Goal: Task Accomplishment & Management: Use online tool/utility

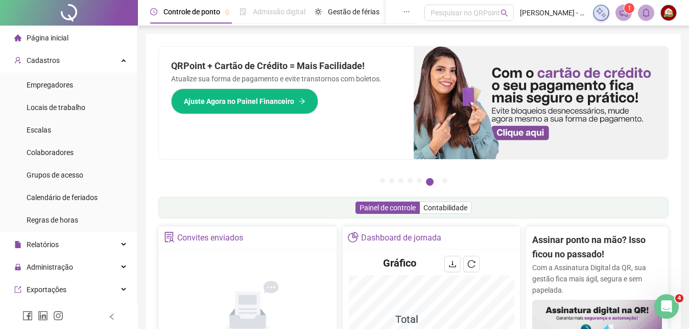
scroll to position [58, 0]
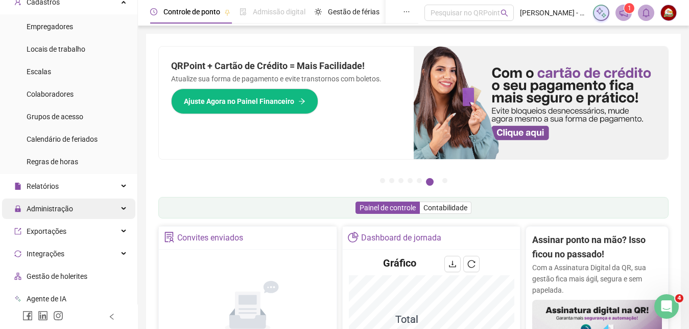
click at [117, 203] on div "Administração" at bounding box center [68, 208] width 133 height 20
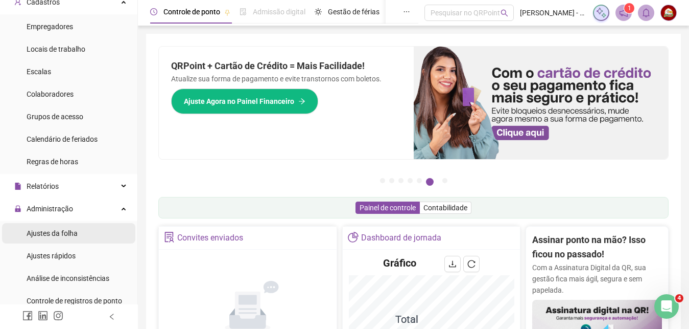
click at [101, 230] on li "Ajustes da folha" at bounding box center [68, 233] width 133 height 20
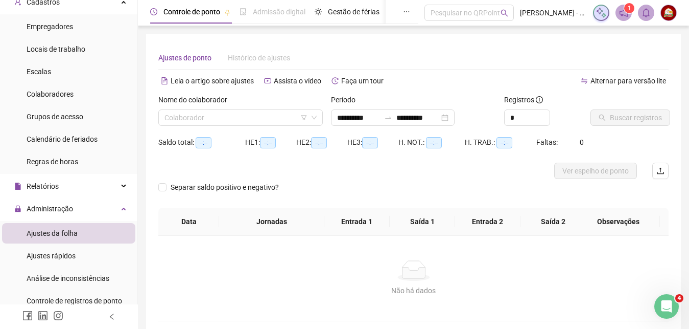
type input "**********"
click at [213, 118] on input "search" at bounding box center [236, 117] width 143 height 15
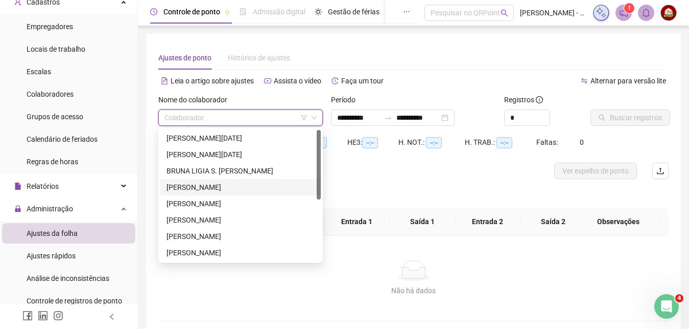
click at [205, 185] on div "[PERSON_NAME]" at bounding box center [241, 186] width 148 height 11
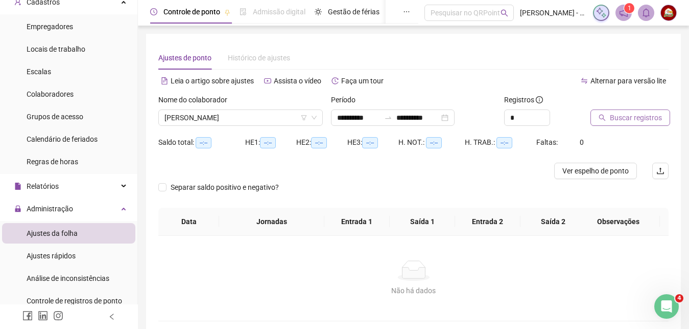
click at [631, 120] on span "Buscar registros" at bounding box center [636, 117] width 52 height 11
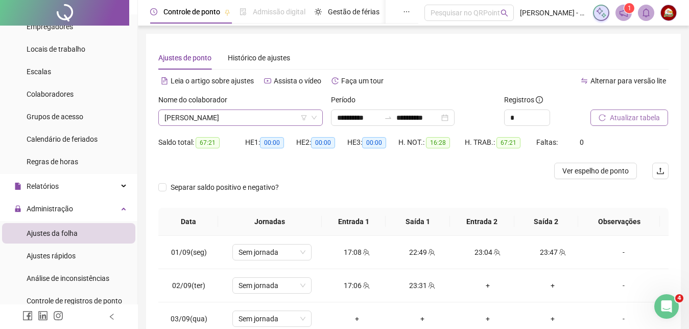
click at [289, 116] on span "[PERSON_NAME]" at bounding box center [241, 117] width 152 height 15
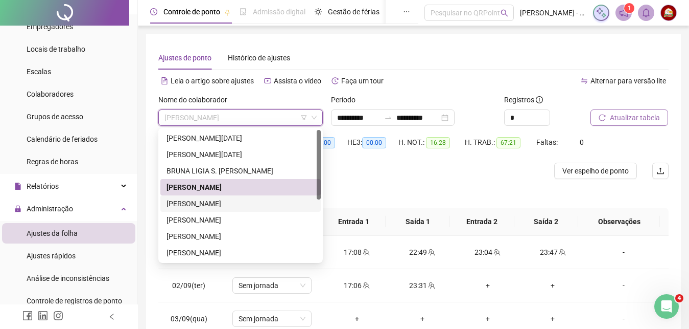
click at [241, 203] on div "[PERSON_NAME]" at bounding box center [241, 203] width 148 height 11
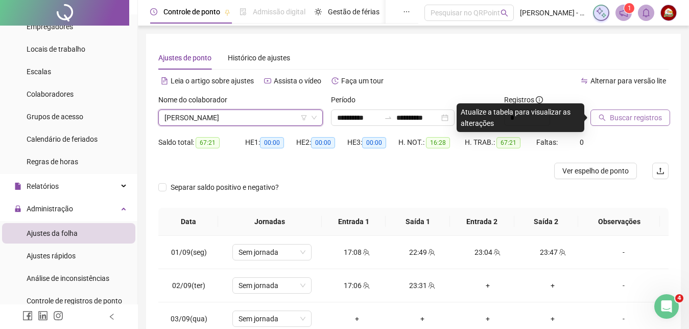
click at [630, 123] on button "Buscar registros" at bounding box center [631, 117] width 80 height 16
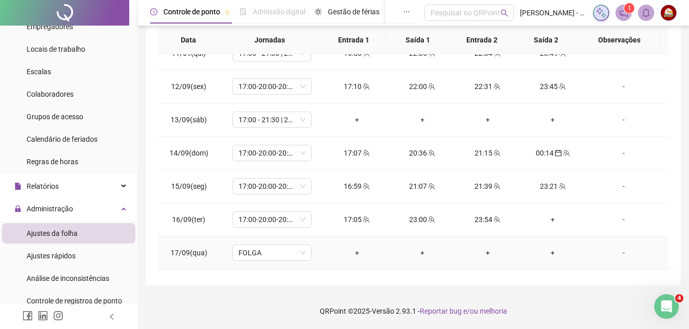
scroll to position [380, 0]
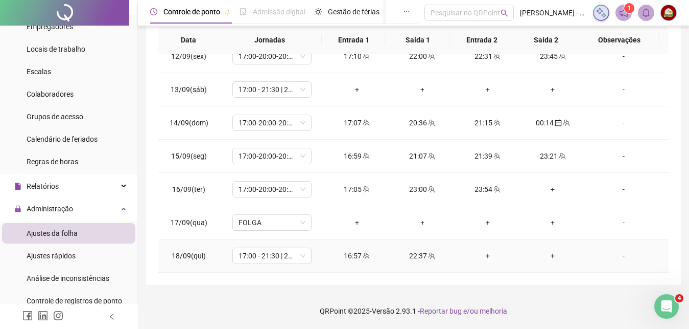
click at [483, 255] on div "+" at bounding box center [487, 255] width 49 height 11
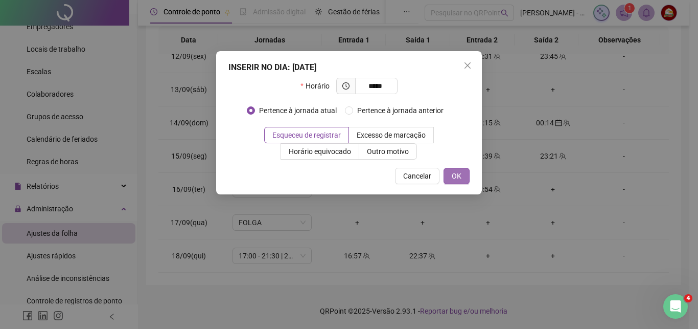
type input "*****"
click at [448, 173] on button "OK" at bounding box center [457, 176] width 26 height 16
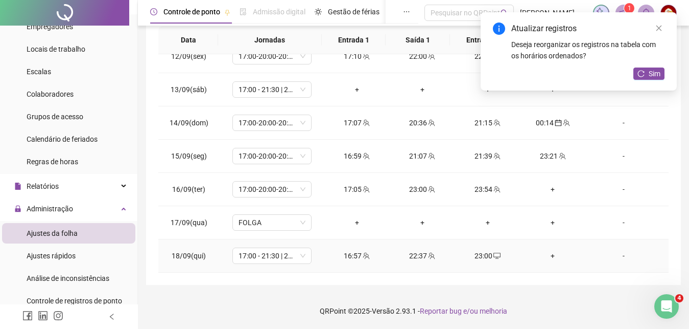
click at [548, 256] on div "+" at bounding box center [553, 255] width 49 height 11
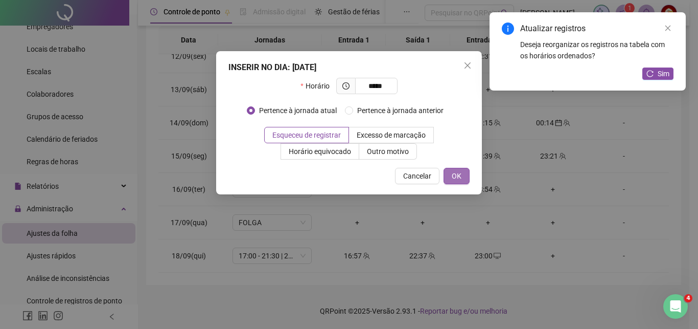
type input "*****"
click at [459, 177] on span "OK" at bounding box center [457, 175] width 10 height 11
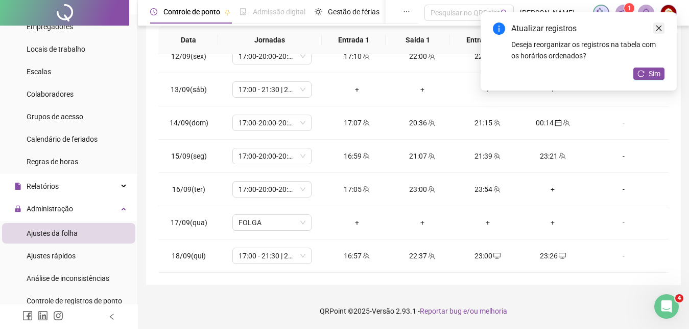
click at [659, 28] on icon "close" at bounding box center [659, 28] width 7 height 7
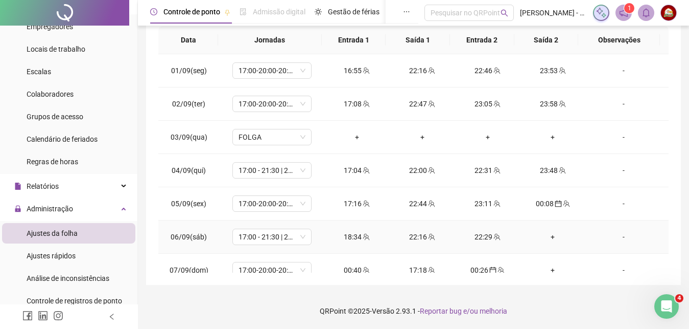
scroll to position [0, 0]
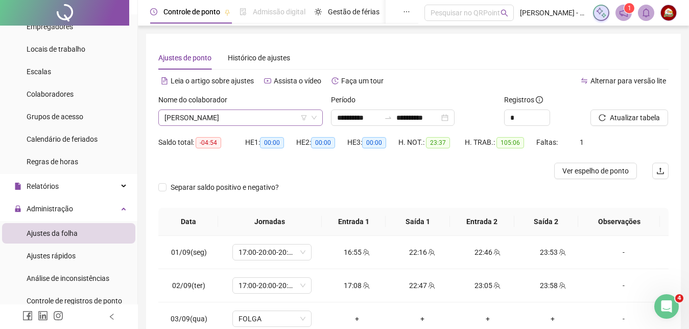
click at [289, 120] on span "[PERSON_NAME]" at bounding box center [241, 117] width 152 height 15
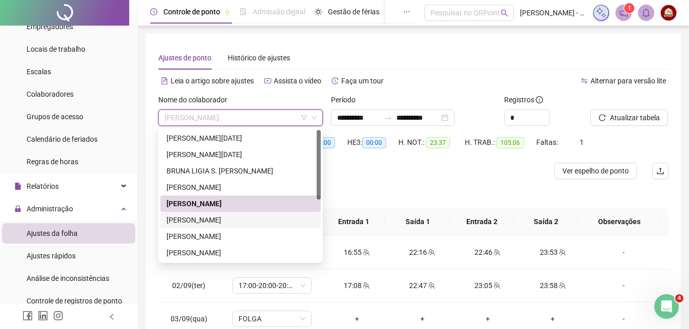
click at [262, 217] on div "[PERSON_NAME]" at bounding box center [241, 219] width 148 height 11
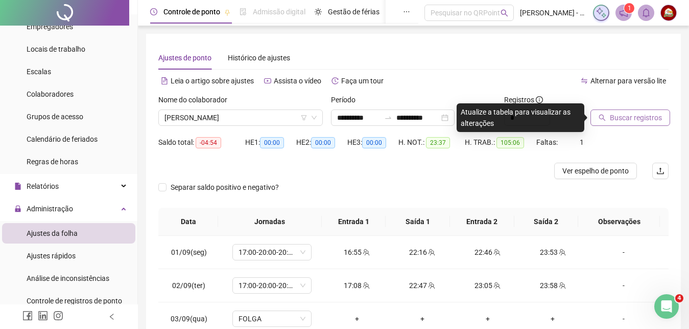
click at [633, 119] on span "Buscar registros" at bounding box center [636, 117] width 52 height 11
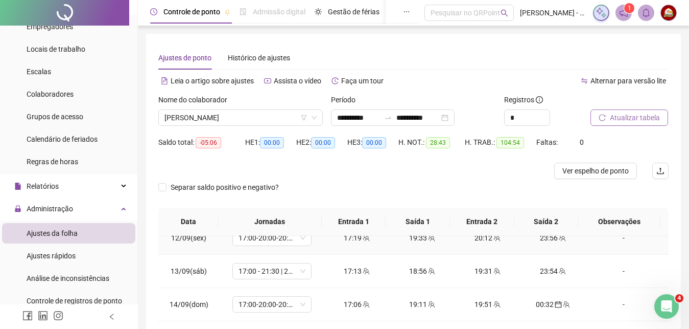
scroll to position [181, 0]
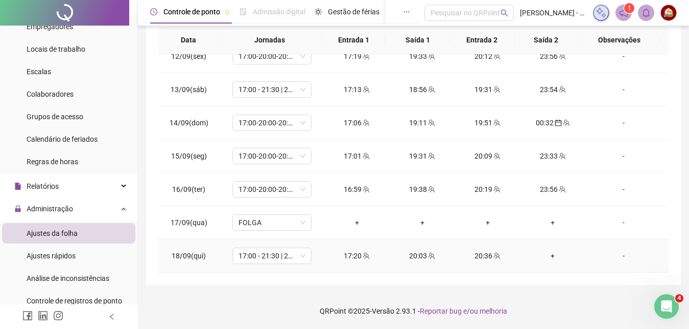
click at [545, 257] on div "+" at bounding box center [553, 255] width 49 height 11
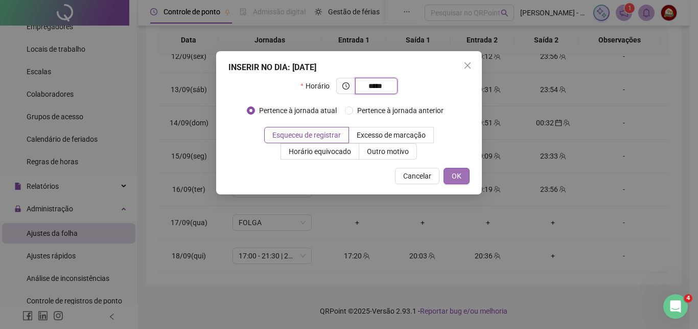
type input "*****"
click at [456, 172] on span "OK" at bounding box center [457, 175] width 10 height 11
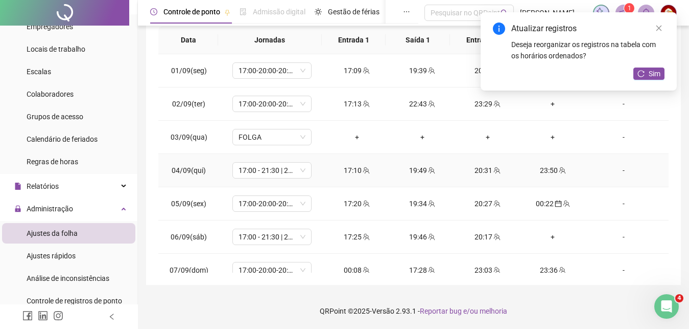
scroll to position [0, 0]
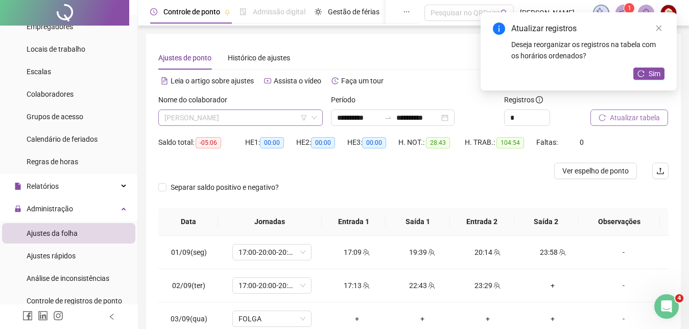
click at [291, 115] on span "[PERSON_NAME]" at bounding box center [241, 117] width 152 height 15
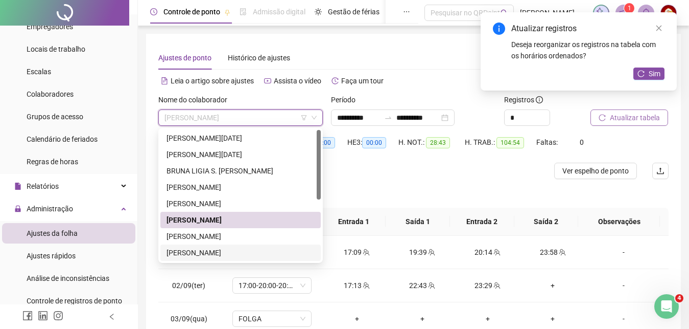
click at [232, 255] on div "[PERSON_NAME]" at bounding box center [241, 252] width 148 height 11
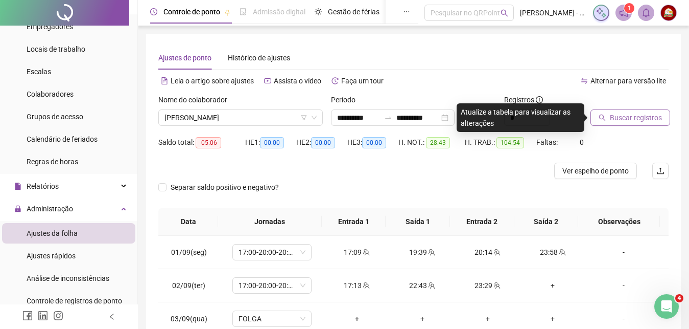
click at [630, 120] on span "Buscar registros" at bounding box center [636, 117] width 52 height 11
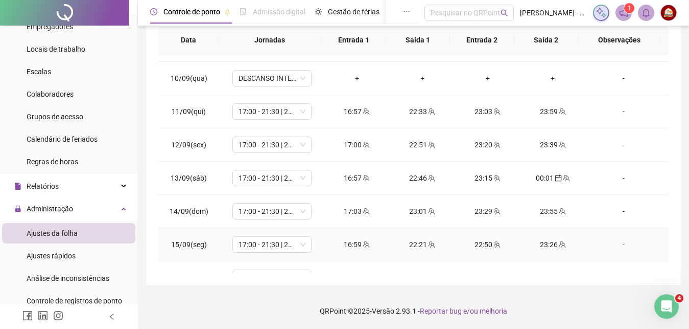
scroll to position [380, 0]
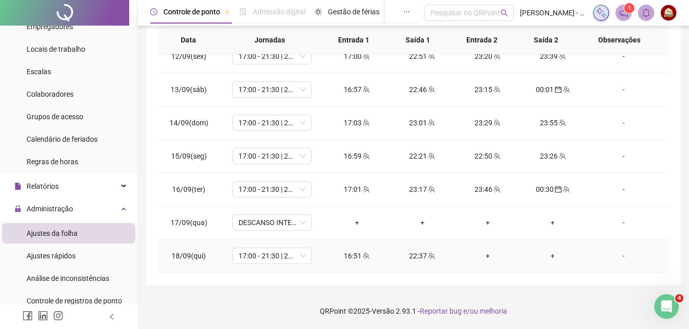
click at [484, 257] on div "+" at bounding box center [487, 255] width 49 height 11
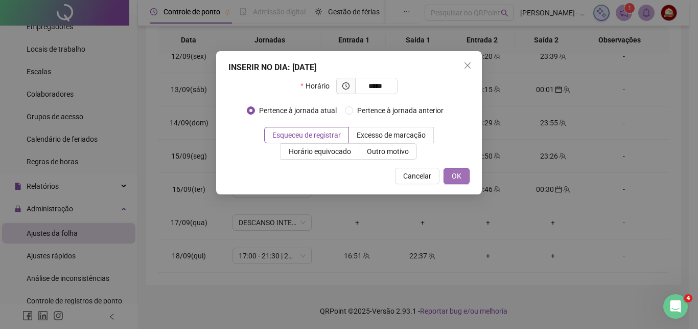
type input "*****"
click at [456, 170] on span "OK" at bounding box center [457, 175] width 10 height 11
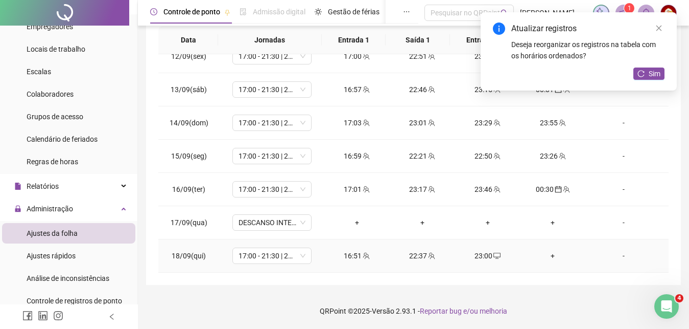
click at [547, 253] on div "+" at bounding box center [553, 255] width 49 height 11
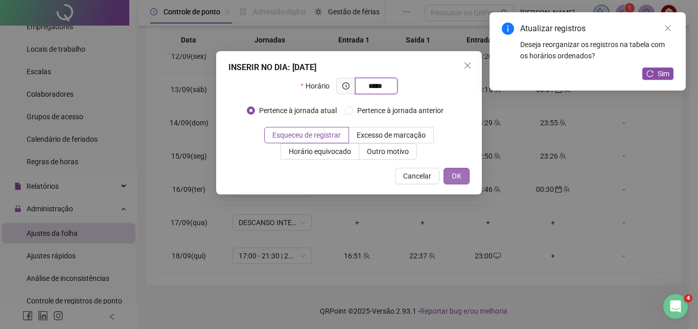
type input "*****"
click at [460, 180] on span "OK" at bounding box center [457, 175] width 10 height 11
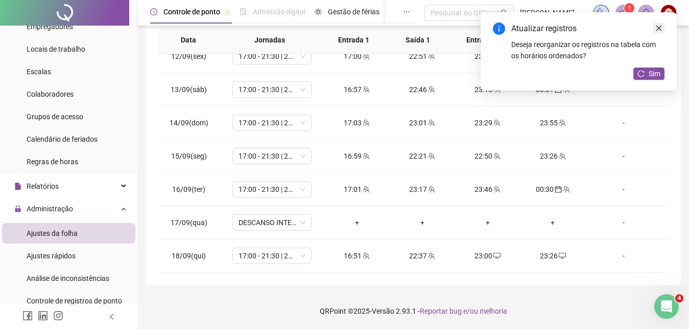
click at [659, 29] on icon "close" at bounding box center [660, 29] width 6 height 6
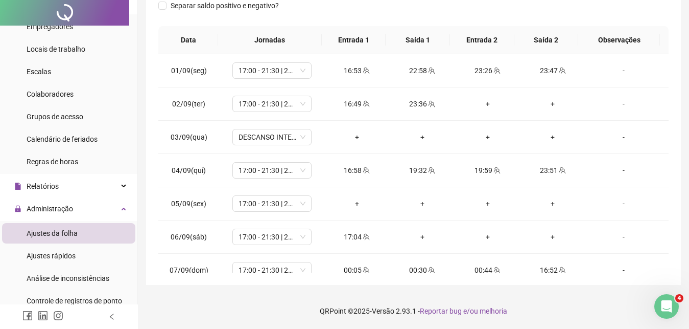
scroll to position [0, 0]
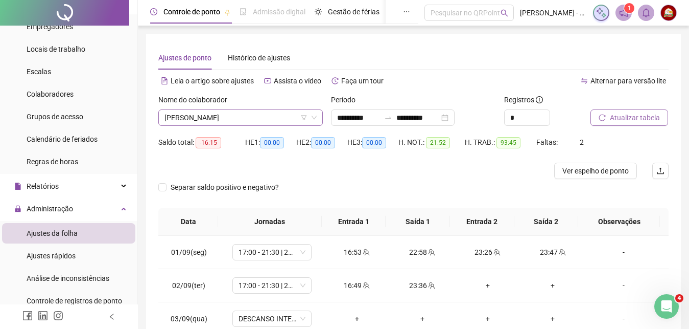
click at [269, 117] on span "[PERSON_NAME]" at bounding box center [241, 117] width 152 height 15
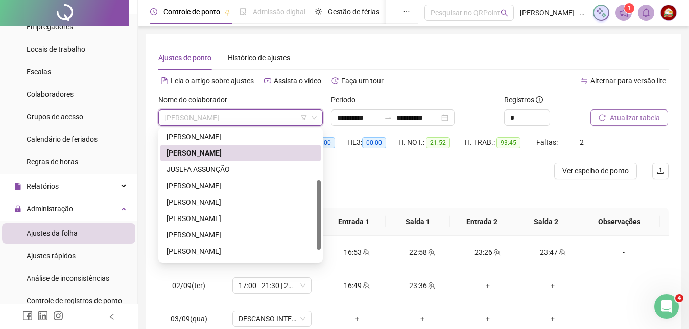
scroll to position [103, 0]
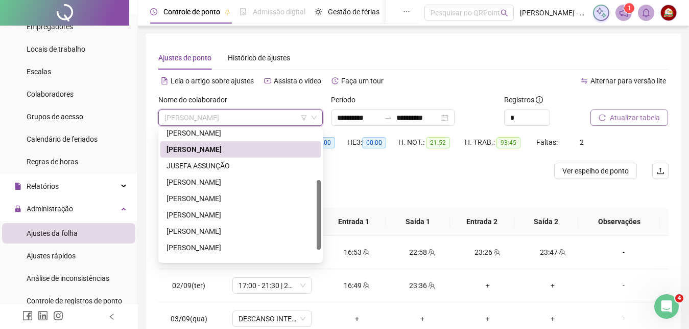
drag, startPoint x: 320, startPoint y: 170, endPoint x: 320, endPoint y: 225, distance: 55.2
click at [320, 225] on div at bounding box center [319, 214] width 4 height 69
click at [246, 167] on div "JUSEFA ASSUNÇÃO" at bounding box center [241, 165] width 148 height 11
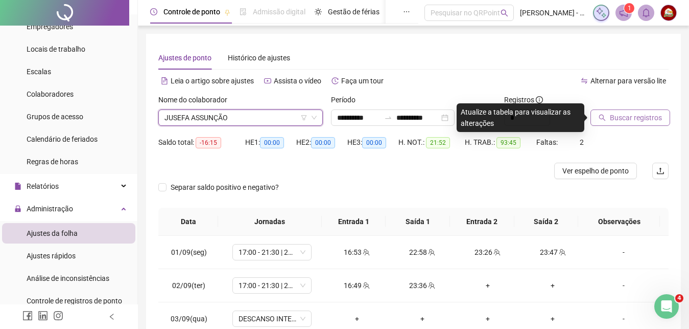
click at [637, 112] on span "Buscar registros" at bounding box center [636, 117] width 52 height 11
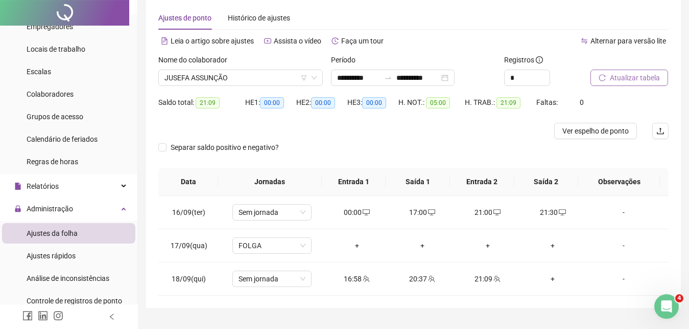
scroll to position [63, 0]
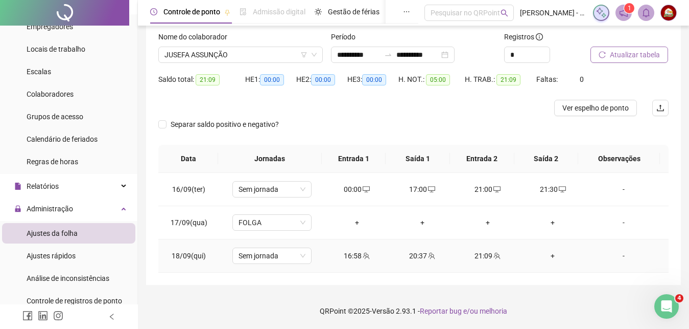
click at [545, 257] on div "+" at bounding box center [553, 255] width 49 height 11
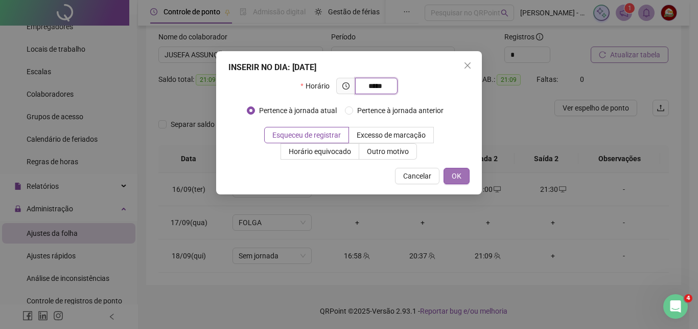
type input "*****"
click at [453, 173] on span "OK" at bounding box center [457, 175] width 10 height 11
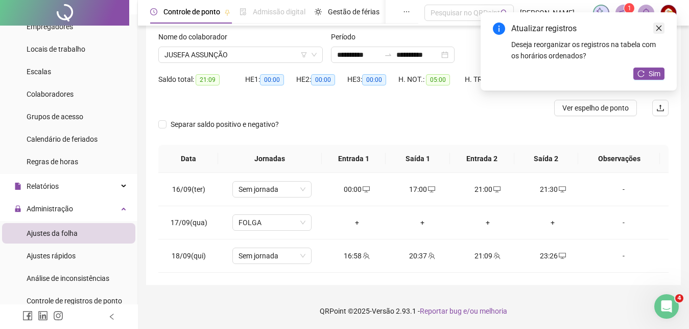
click at [659, 27] on icon "close" at bounding box center [659, 28] width 7 height 7
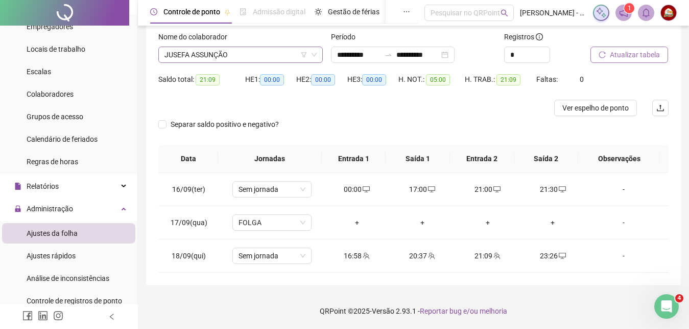
click at [244, 55] on span "JUSEFA ASSUNÇÃO" at bounding box center [241, 54] width 152 height 15
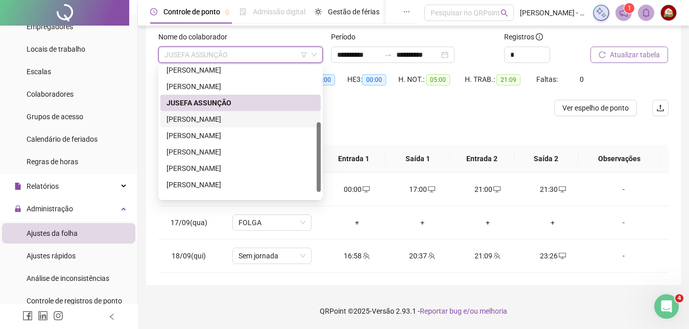
drag, startPoint x: 243, startPoint y: 121, endPoint x: 265, endPoint y: 166, distance: 50.3
click at [242, 121] on div "[PERSON_NAME]" at bounding box center [241, 118] width 148 height 11
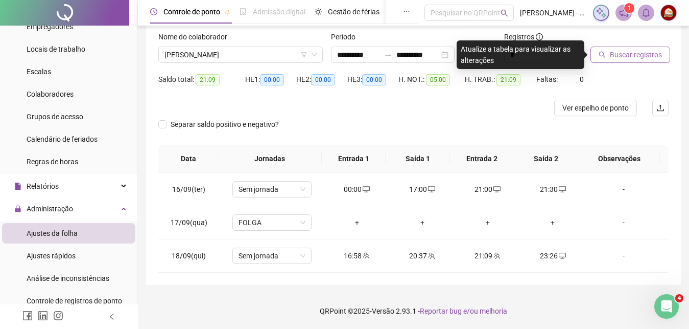
click at [608, 59] on button "Buscar registros" at bounding box center [631, 55] width 80 height 16
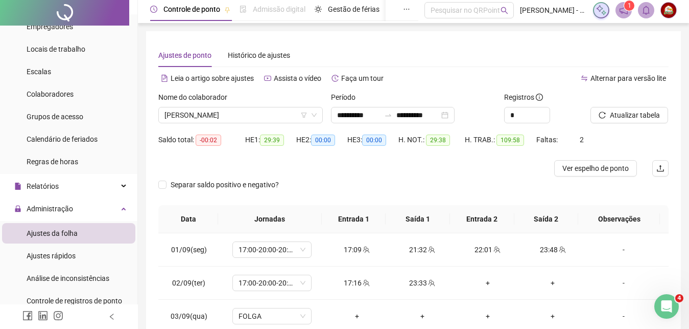
scroll to position [0, 0]
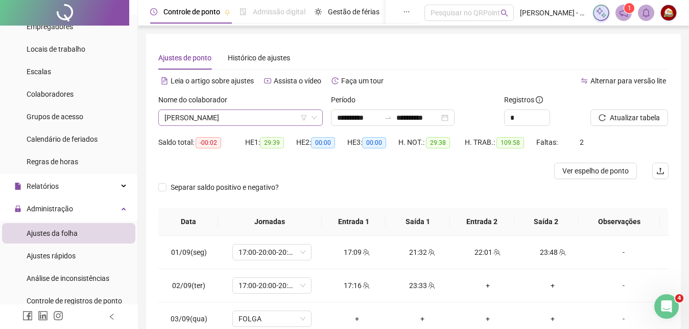
click at [275, 110] on span "[PERSON_NAME]" at bounding box center [241, 117] width 152 height 15
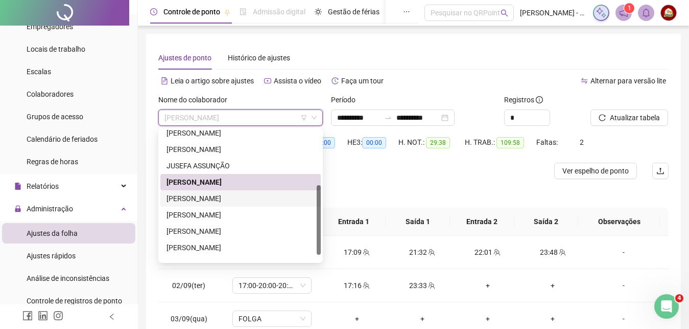
click at [258, 193] on div "[PERSON_NAME]" at bounding box center [241, 198] width 148 height 11
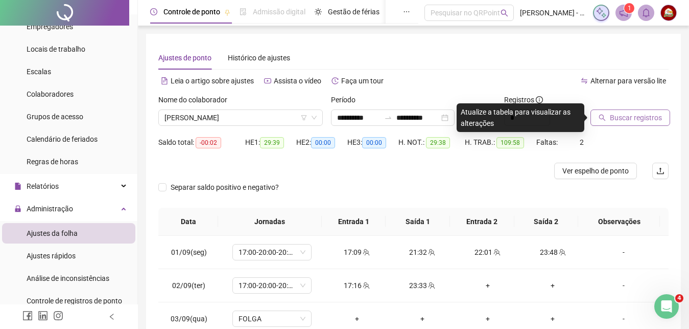
click at [611, 122] on span "Buscar registros" at bounding box center [636, 117] width 52 height 11
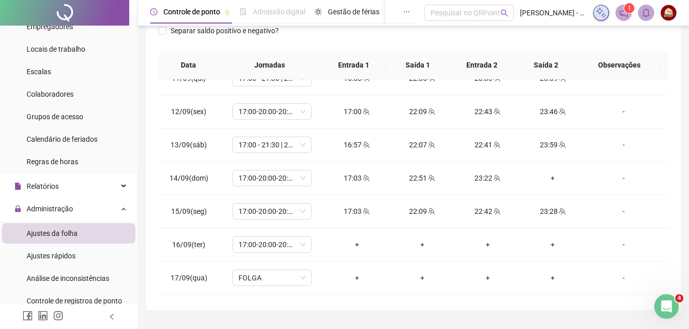
scroll to position [380, 0]
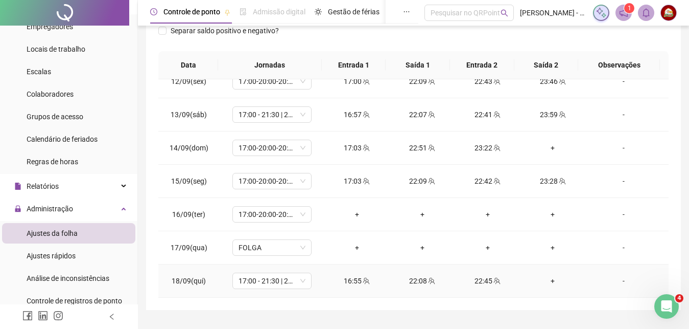
click at [550, 281] on div "+" at bounding box center [553, 280] width 49 height 11
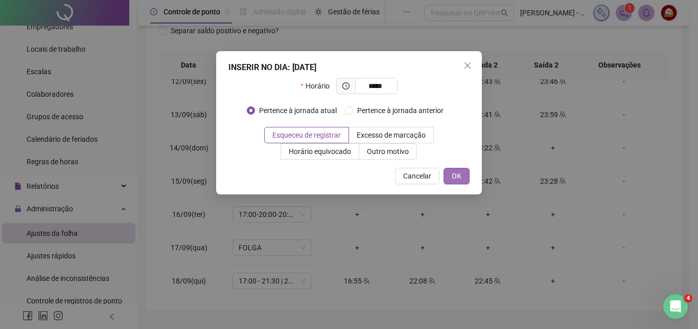
type input "*****"
click at [453, 177] on button "OK" at bounding box center [457, 176] width 26 height 16
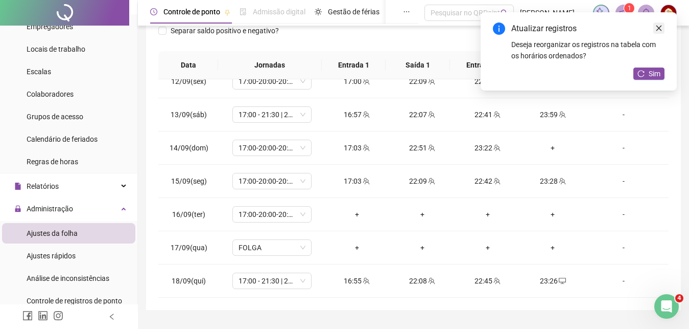
click at [659, 29] on icon "close" at bounding box center [659, 28] width 7 height 7
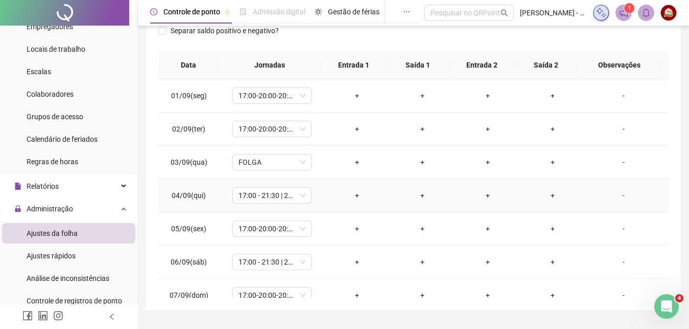
scroll to position [0, 0]
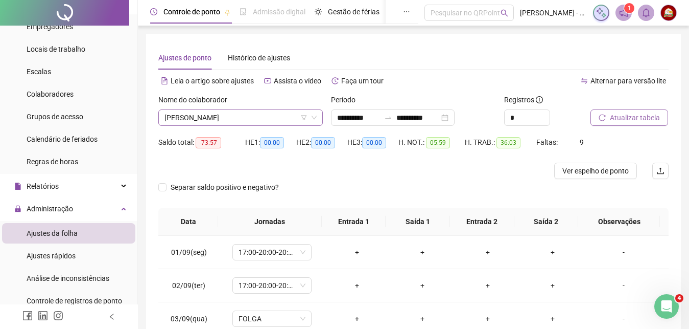
click at [254, 119] on span "[PERSON_NAME]" at bounding box center [241, 117] width 152 height 15
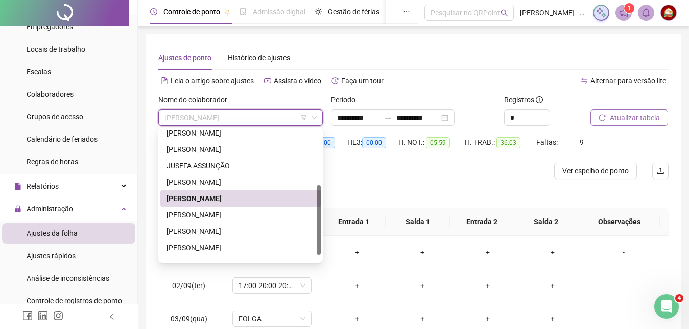
scroll to position [103, 0]
click at [242, 214] on div "[PERSON_NAME]" at bounding box center [241, 214] width 148 height 11
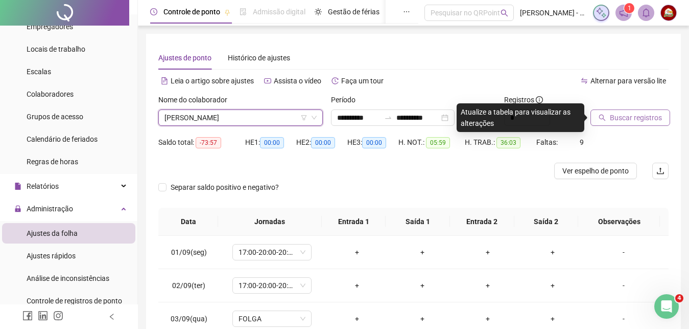
click at [625, 116] on span "Buscar registros" at bounding box center [636, 117] width 52 height 11
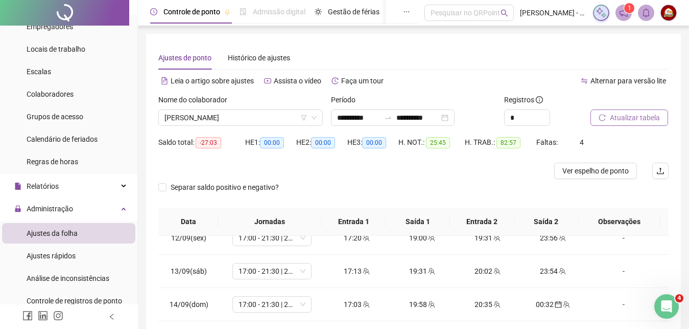
scroll to position [181, 0]
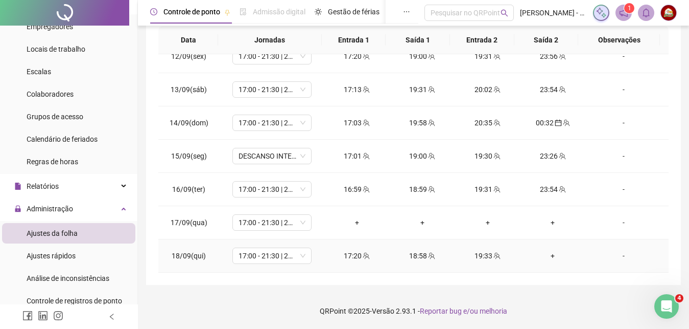
click at [547, 255] on div "+" at bounding box center [553, 255] width 49 height 11
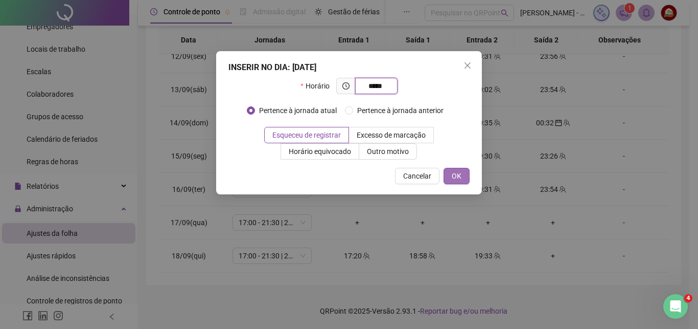
type input "*****"
click at [455, 173] on span "OK" at bounding box center [457, 175] width 10 height 11
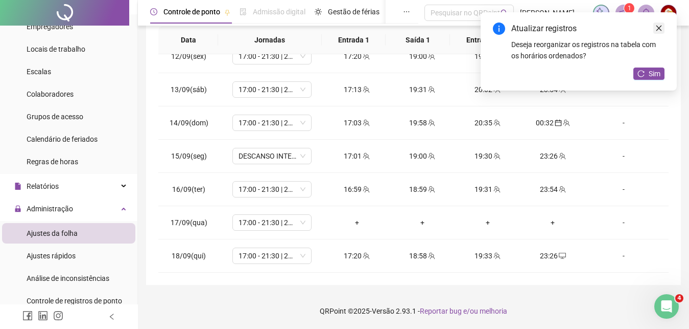
click at [657, 27] on icon "close" at bounding box center [659, 28] width 7 height 7
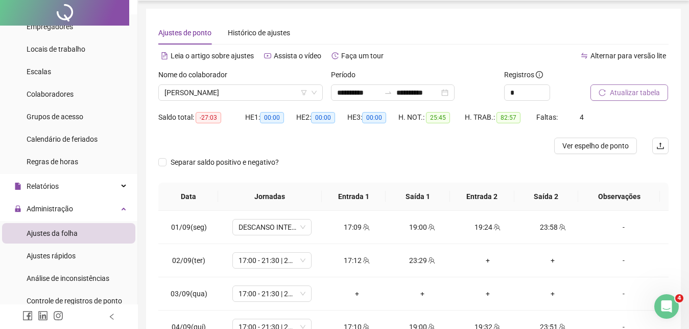
scroll to position [0, 0]
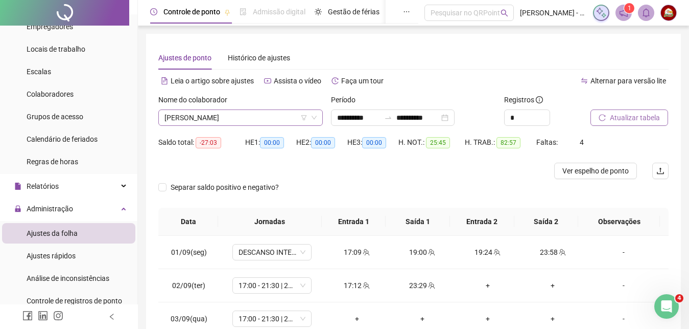
click at [258, 121] on span "[PERSON_NAME]" at bounding box center [241, 117] width 152 height 15
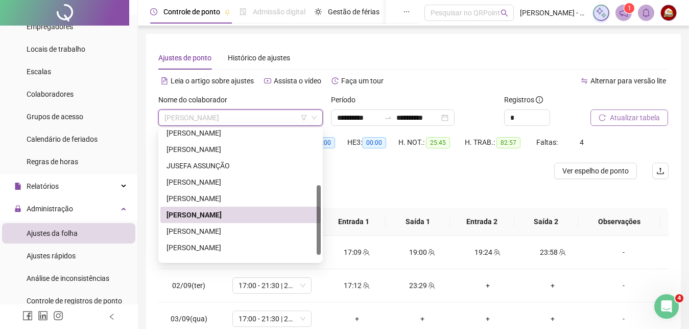
scroll to position [103, 0]
click at [235, 232] on div "[PERSON_NAME]" at bounding box center [241, 230] width 148 height 11
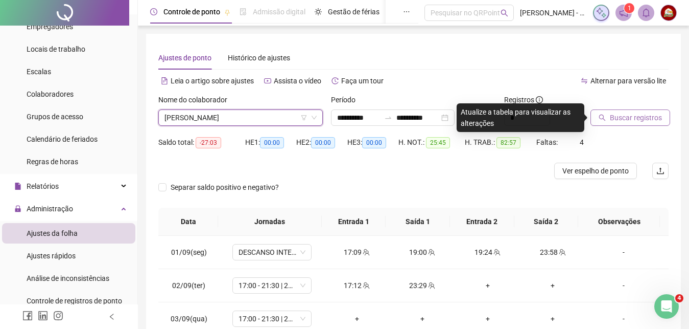
click at [637, 118] on span "Buscar registros" at bounding box center [636, 117] width 52 height 11
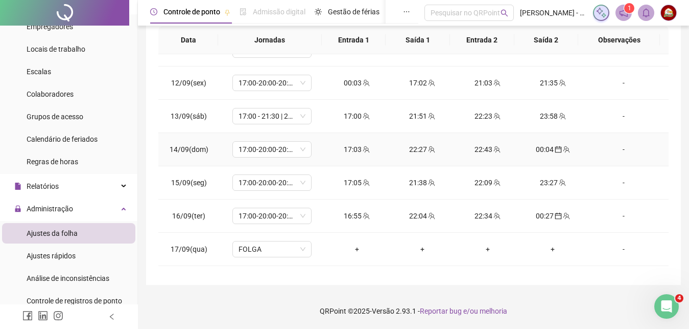
scroll to position [380, 0]
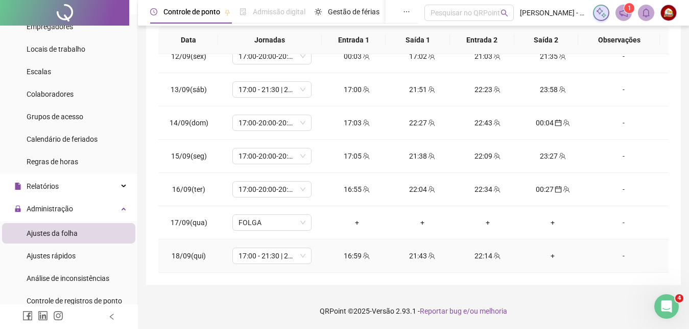
click at [543, 258] on div "+" at bounding box center [553, 255] width 49 height 11
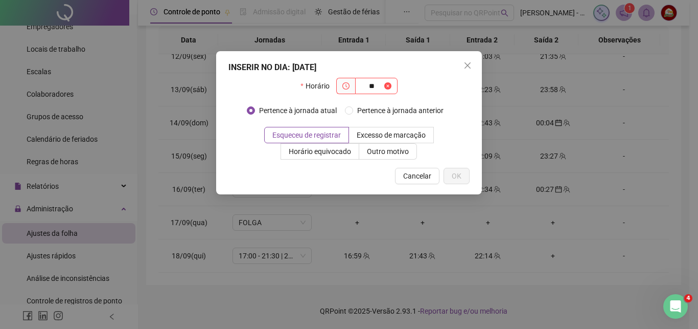
type input "*"
type input "*****"
click at [458, 172] on span "OK" at bounding box center [457, 175] width 10 height 11
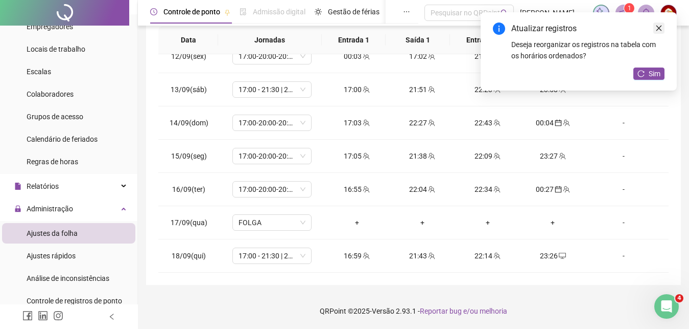
click at [659, 26] on icon "close" at bounding box center [659, 28] width 7 height 7
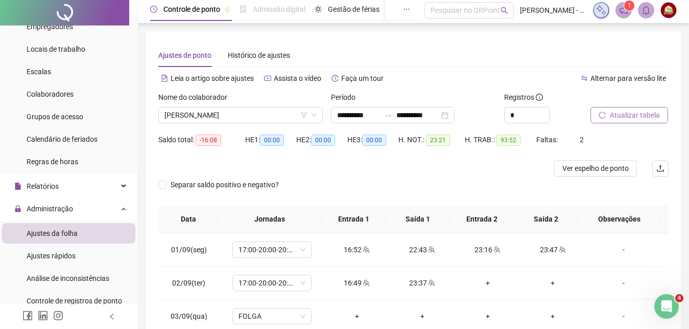
scroll to position [0, 0]
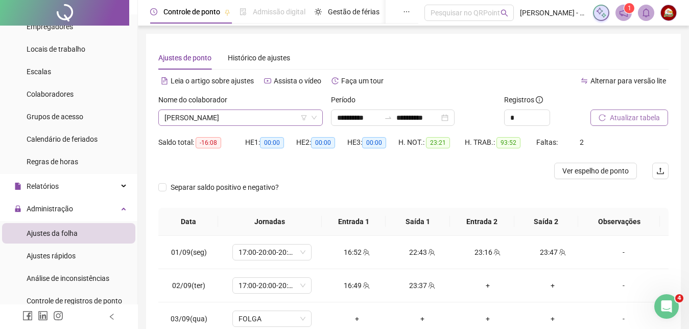
click at [270, 114] on span "[PERSON_NAME]" at bounding box center [241, 117] width 152 height 15
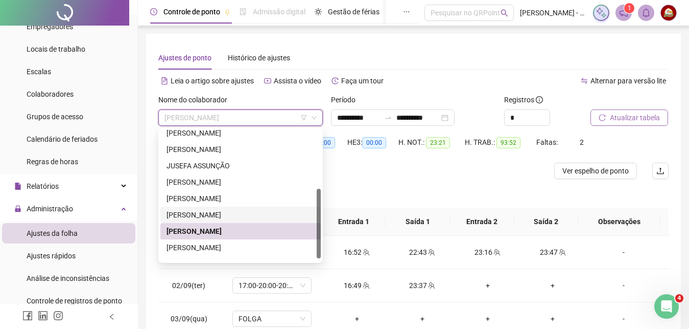
scroll to position [114, 0]
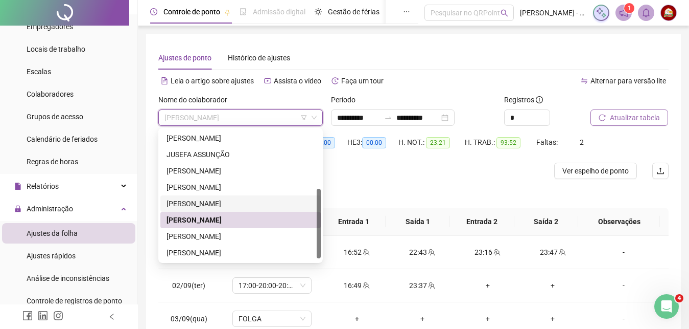
drag, startPoint x: 318, startPoint y: 227, endPoint x: 318, endPoint y: 237, distance: 9.2
click at [318, 237] on div at bounding box center [319, 223] width 4 height 69
click at [211, 235] on div "[PERSON_NAME]" at bounding box center [241, 235] width 148 height 11
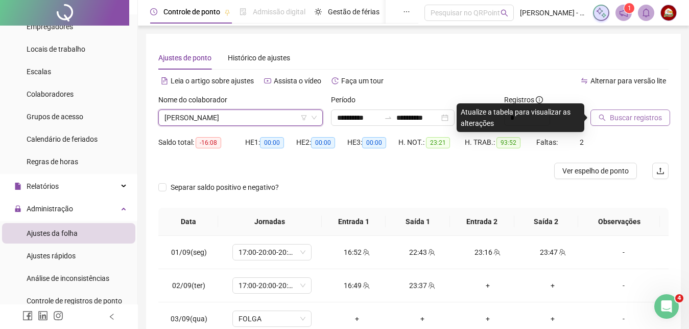
click at [623, 121] on span "Buscar registros" at bounding box center [636, 117] width 52 height 11
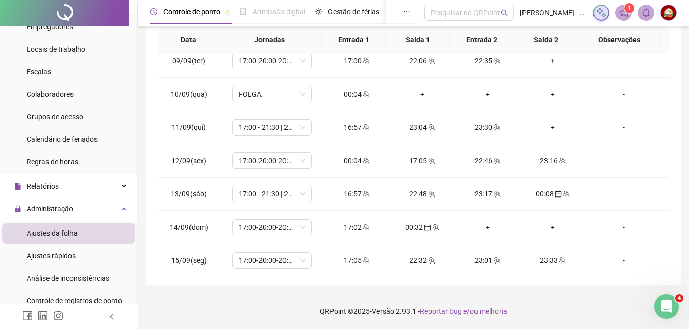
scroll to position [380, 0]
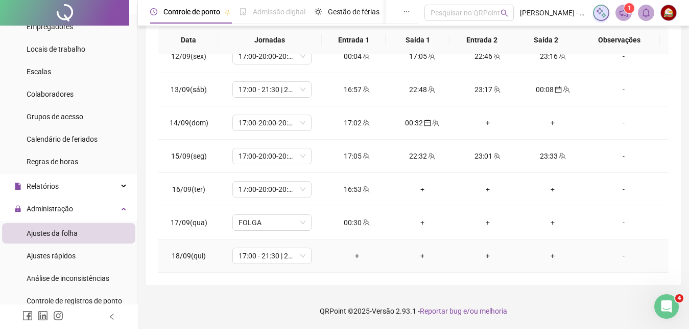
click at [619, 259] on div "-" at bounding box center [624, 255] width 60 height 11
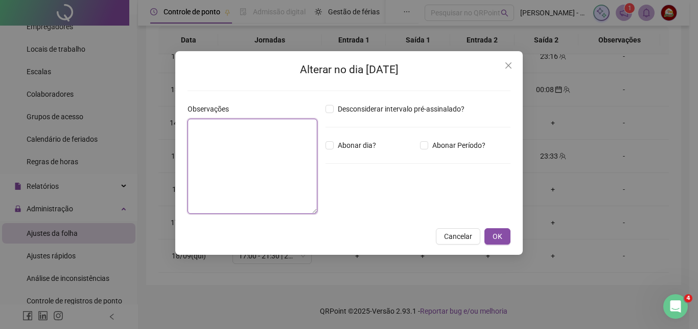
click at [236, 148] on textarea at bounding box center [253, 166] width 130 height 95
type textarea "**********"
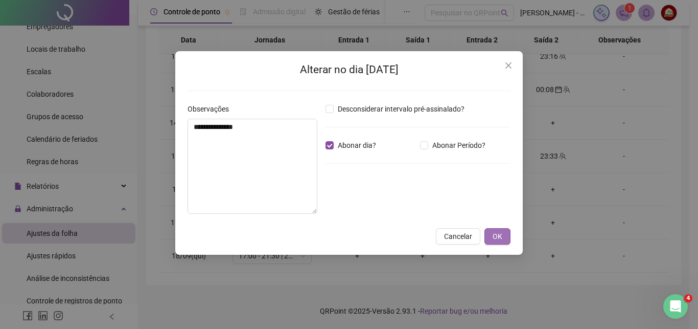
click at [495, 230] on button "OK" at bounding box center [497, 236] width 26 height 16
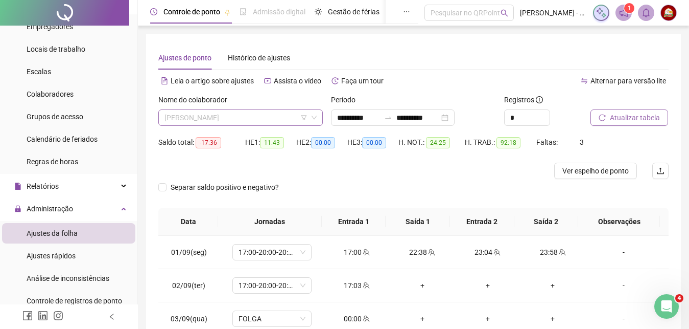
scroll to position [114, 0]
click at [279, 111] on span "[PERSON_NAME]" at bounding box center [241, 117] width 152 height 15
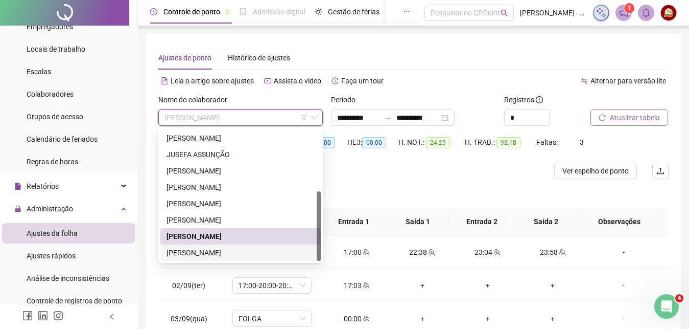
click at [241, 254] on div "[PERSON_NAME]" at bounding box center [241, 252] width 148 height 11
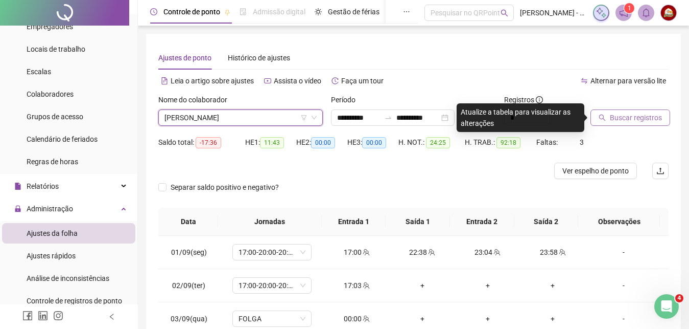
click at [633, 112] on span "Buscar registros" at bounding box center [636, 117] width 52 height 11
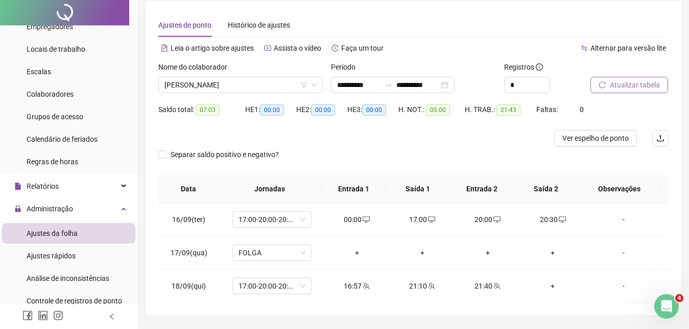
scroll to position [63, 0]
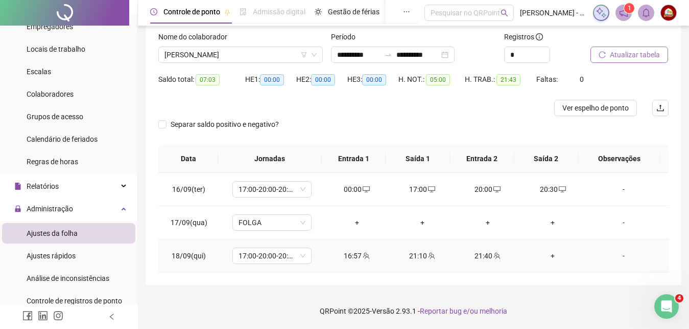
click at [546, 257] on div "+" at bounding box center [553, 255] width 49 height 11
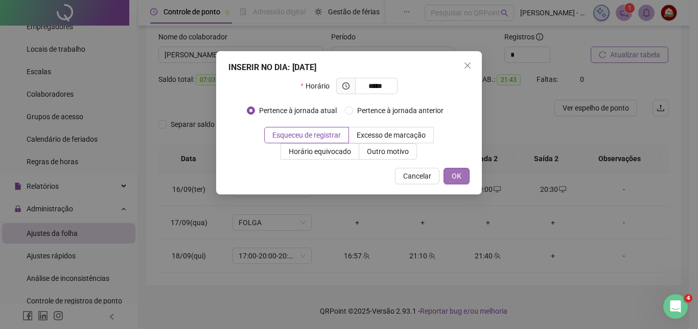
type input "*****"
click at [458, 180] on span "OK" at bounding box center [457, 175] width 10 height 11
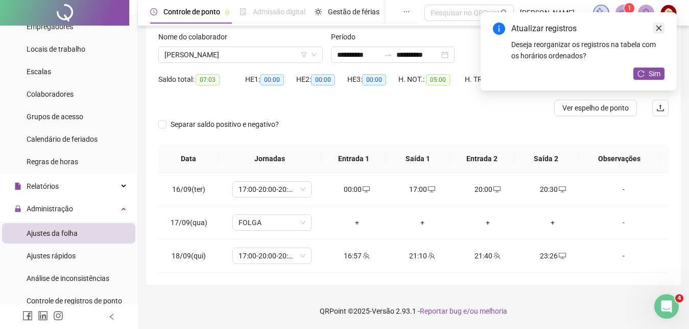
click at [661, 30] on icon "close" at bounding box center [659, 28] width 7 height 7
